Goal: Find contact information: Find contact information

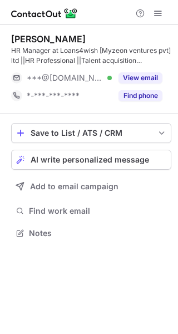
scroll to position [226, 178]
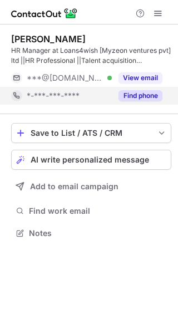
click at [119, 93] on button "Find phone" at bounding box center [141, 95] width 44 height 11
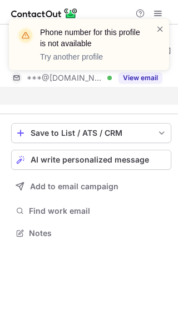
scroll to position [208, 178]
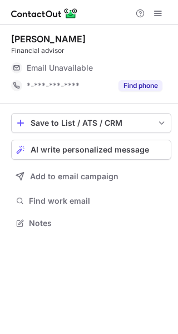
scroll to position [216, 178]
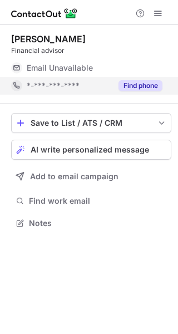
click at [144, 89] on button "Find phone" at bounding box center [141, 85] width 44 height 11
